Goal: Information Seeking & Learning: Learn about a topic

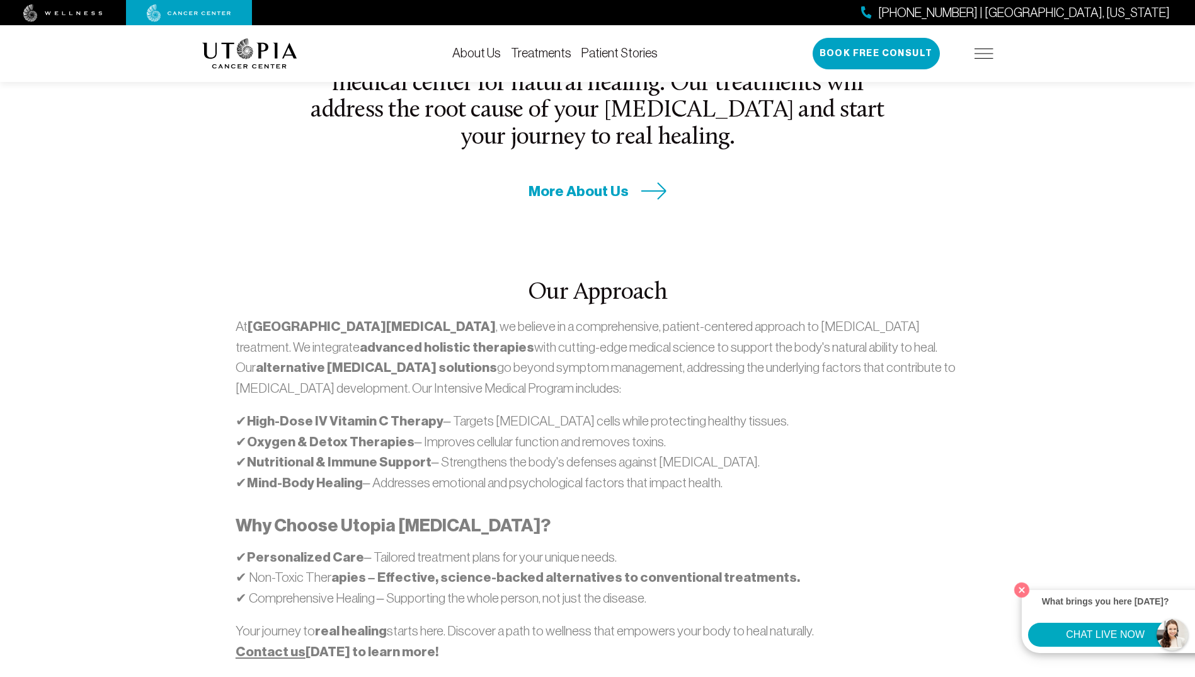
scroll to position [567, 0]
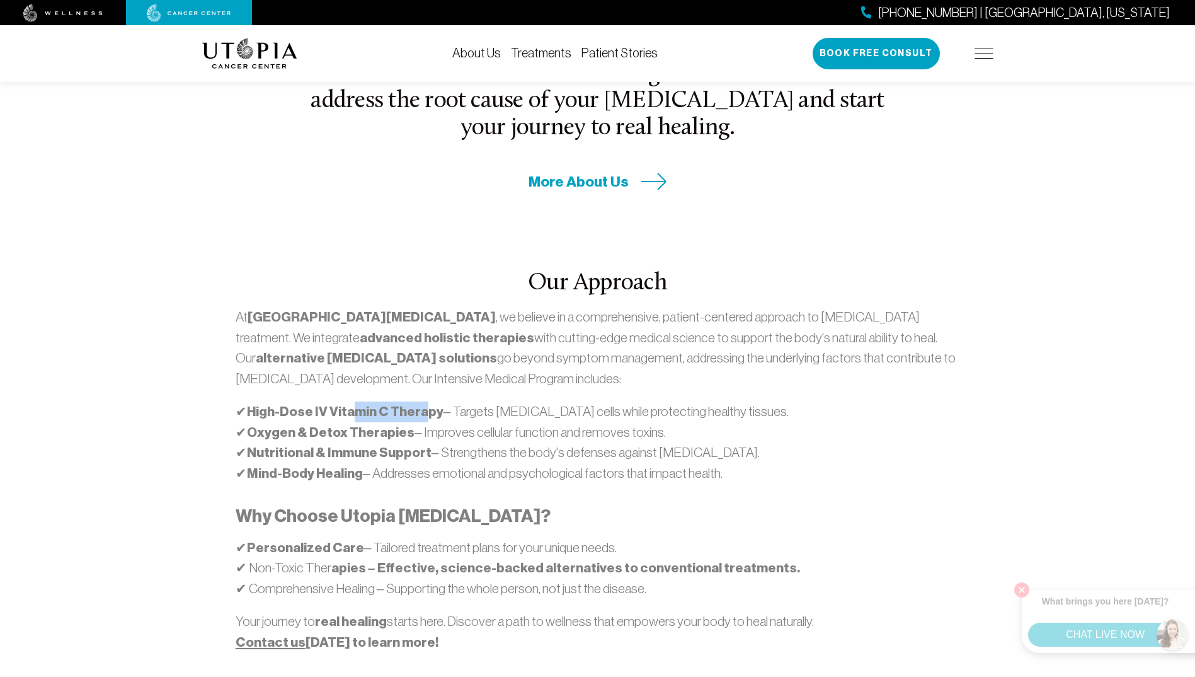
drag, startPoint x: 350, startPoint y: 370, endPoint x: 426, endPoint y: 372, distance: 76.3
click at [426, 403] on strong "High-Dose IV Vitamin C Therapy" at bounding box center [345, 411] width 197 height 16
drag, startPoint x: 267, startPoint y: 391, endPoint x: 381, endPoint y: 383, distance: 115.0
click at [381, 424] on strong "Oxygen & Detox Therapies" at bounding box center [331, 432] width 168 height 16
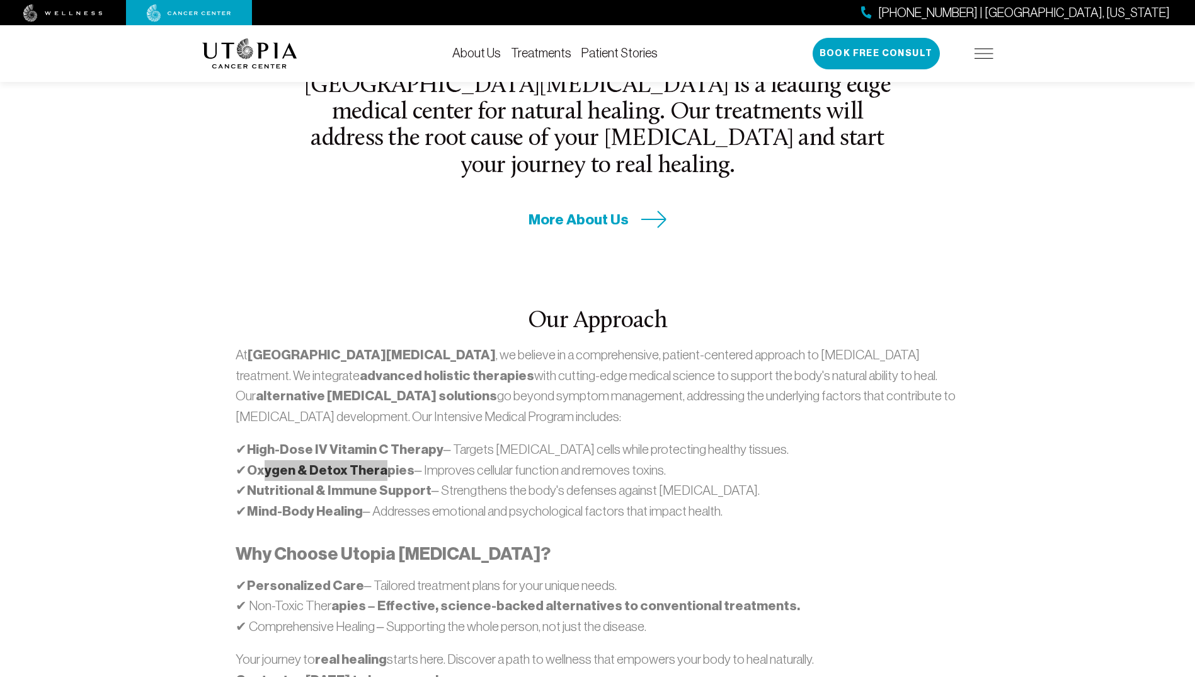
scroll to position [504, 0]
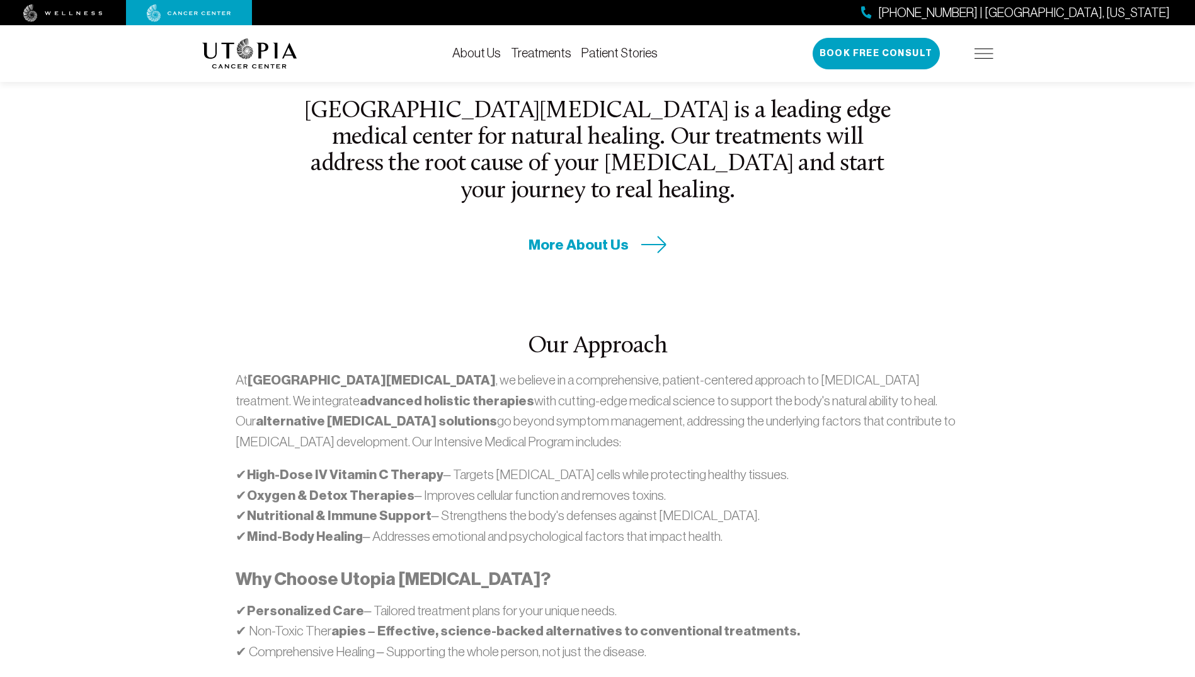
click at [780, 255] on div "Our Approach At [GEOGRAPHIC_DATA][MEDICAL_DATA] , we believe in a comprehensive…" at bounding box center [598, 531] width 807 height 553
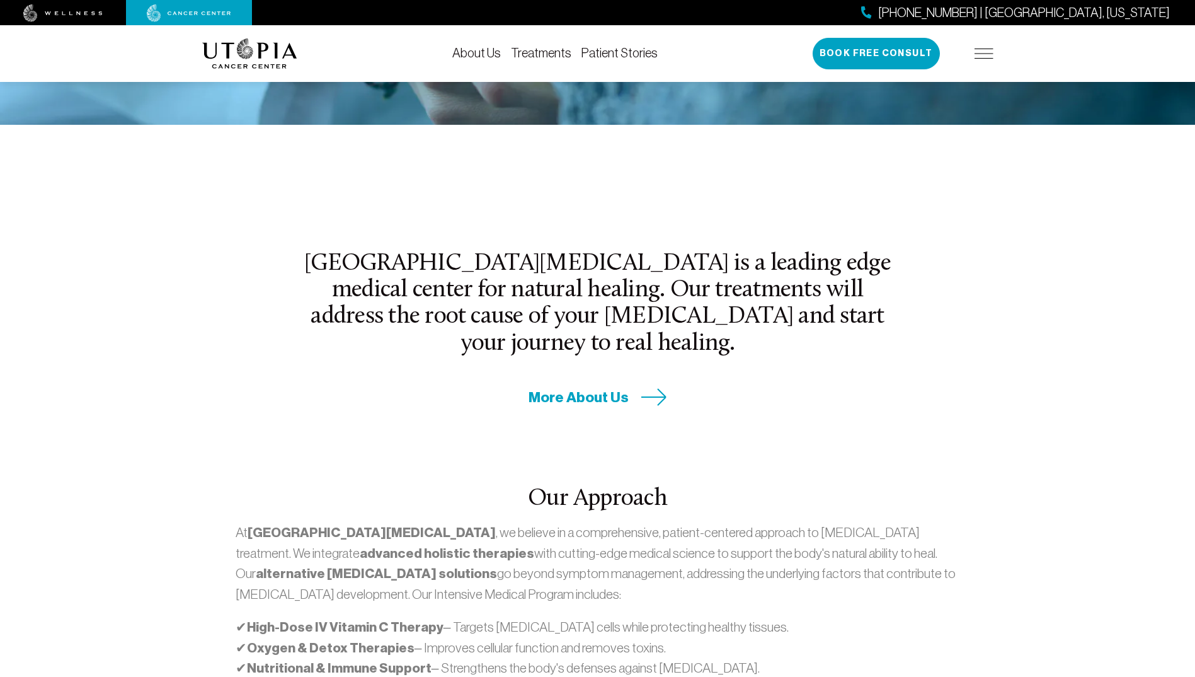
scroll to position [315, 0]
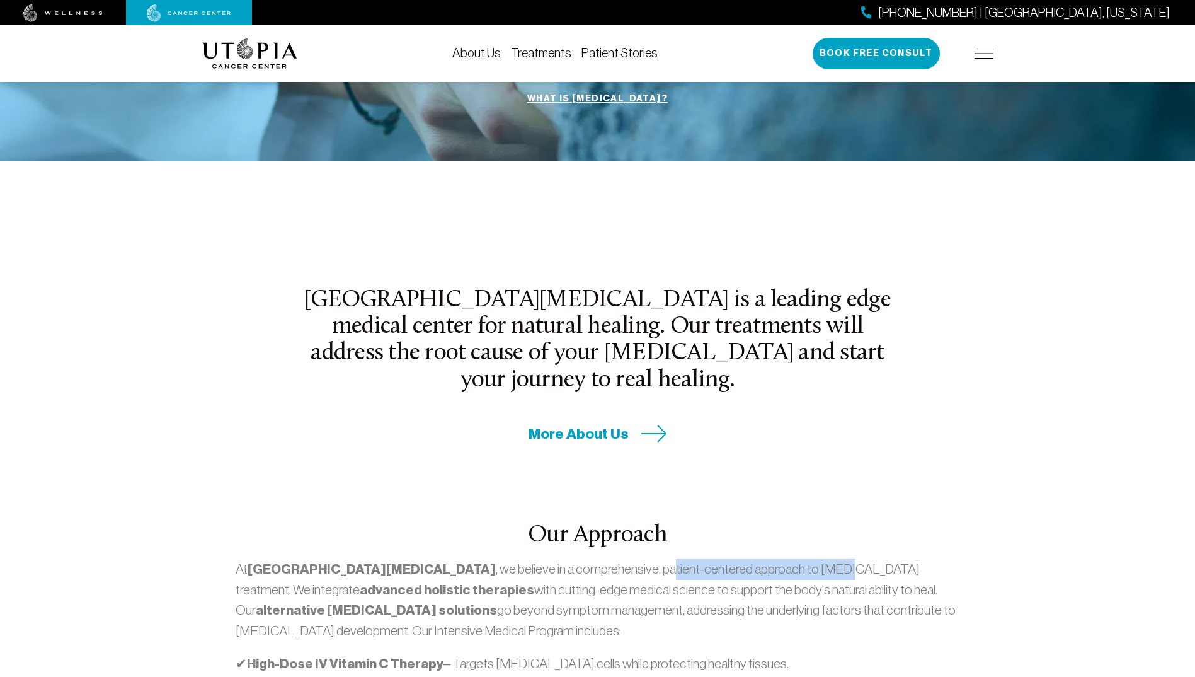
drag, startPoint x: 558, startPoint y: 529, endPoint x: 732, endPoint y: 529, distance: 173.3
click at [732, 559] on p "At [GEOGRAPHIC_DATA][MEDICAL_DATA] , we believe in a comprehensive, patient-cen…" at bounding box center [598, 599] width 724 height 81
click at [758, 559] on p "At [GEOGRAPHIC_DATA][MEDICAL_DATA] , we believe in a comprehensive, patient-cen…" at bounding box center [598, 599] width 724 height 81
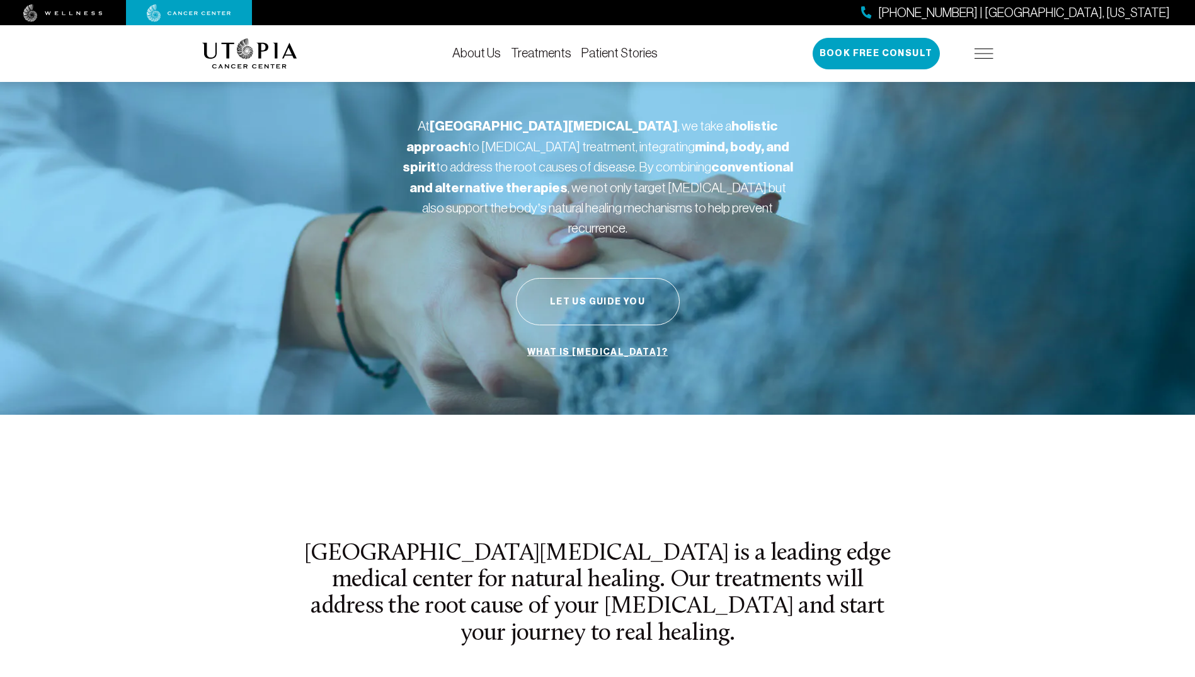
scroll to position [0, 0]
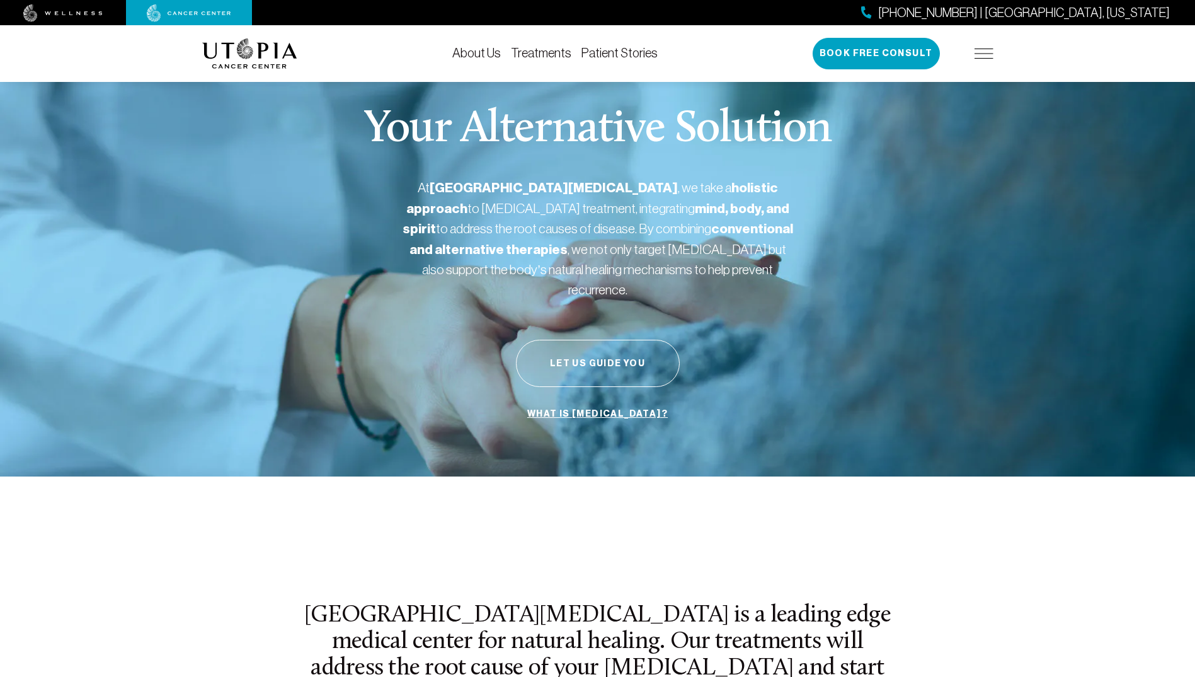
click at [461, 56] on link "About Us" at bounding box center [476, 53] width 49 height 14
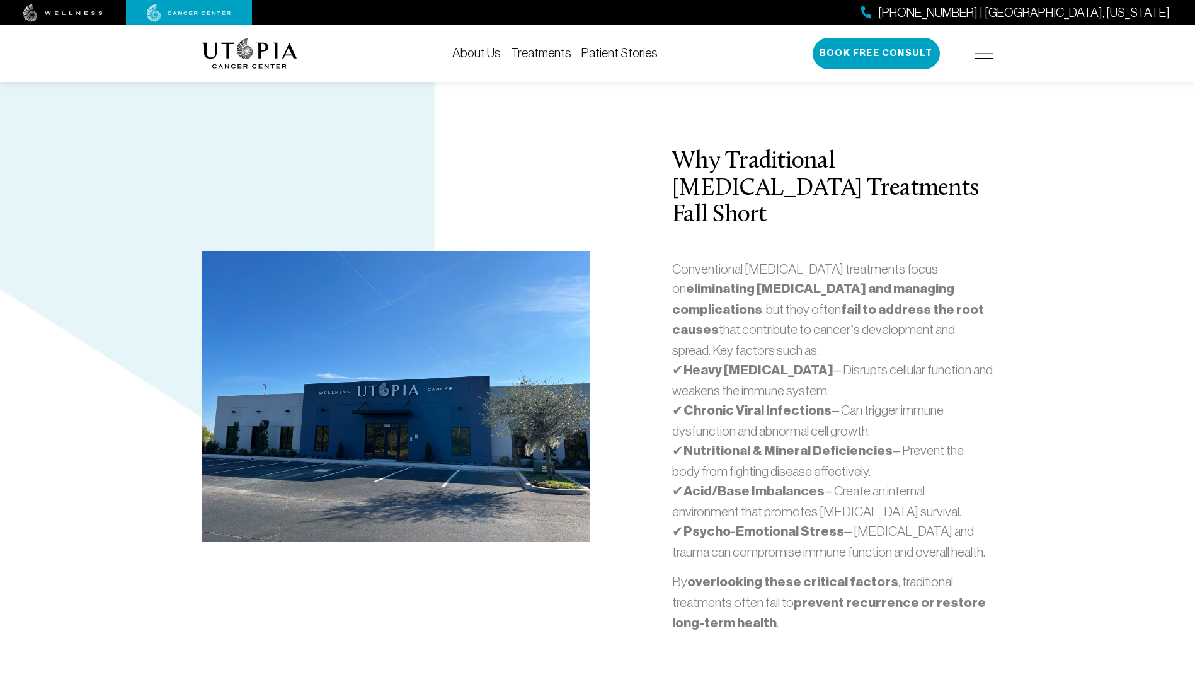
scroll to position [2836, 0]
